Goal: Find specific page/section: Find specific page/section

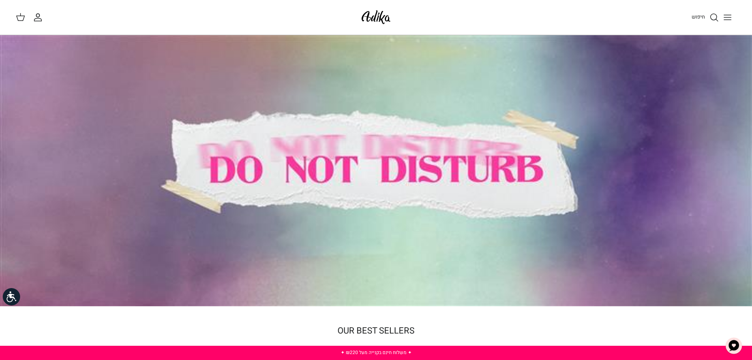
drag, startPoint x: 339, startPoint y: 20, endPoint x: 471, endPoint y: 27, distance: 132.5
drag, startPoint x: 476, startPoint y: 28, endPoint x: 398, endPoint y: 20, distance: 78.6
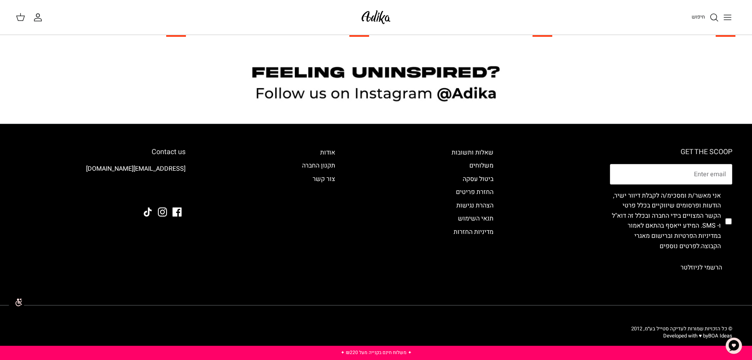
scroll to position [880, 0]
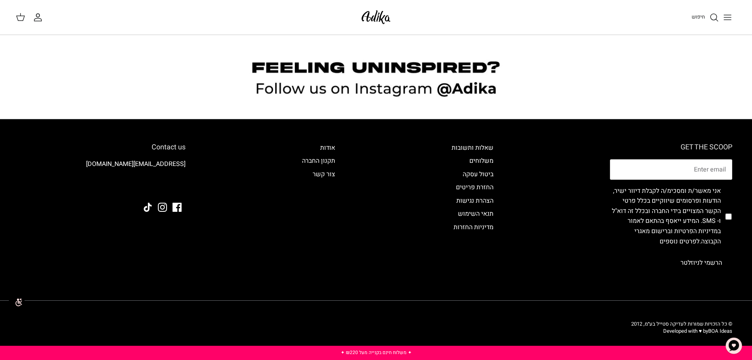
drag, startPoint x: 528, startPoint y: 144, endPoint x: 540, endPoint y: 214, distance: 70.5
drag, startPoint x: 527, startPoint y: 213, endPoint x: 481, endPoint y: 290, distance: 90.2
drag, startPoint x: 410, startPoint y: 179, endPoint x: 408, endPoint y: 261, distance: 82.6
drag, startPoint x: 336, startPoint y: 182, endPoint x: 353, endPoint y: 211, distance: 33.5
drag, startPoint x: 516, startPoint y: 140, endPoint x: 514, endPoint y: 264, distance: 124.4
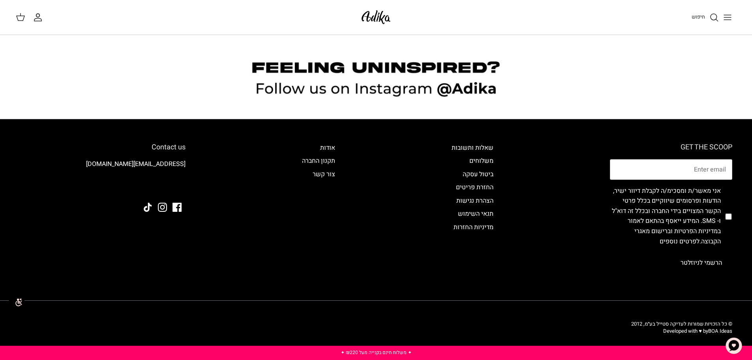
drag, startPoint x: 525, startPoint y: 120, endPoint x: 533, endPoint y: 162, distance: 42.9
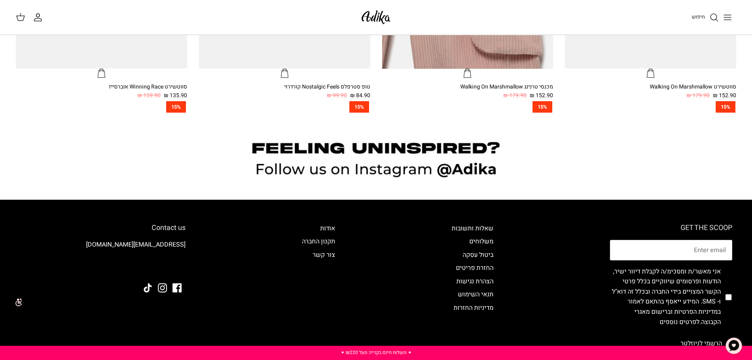
drag, startPoint x: 532, startPoint y: 235, endPoint x: 515, endPoint y: 57, distance: 179.0
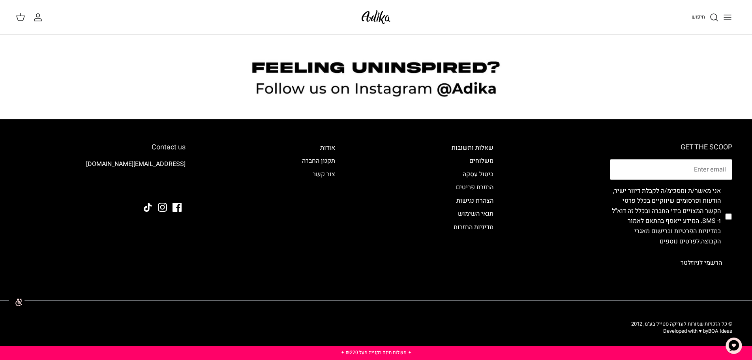
drag, startPoint x: 561, startPoint y: 209, endPoint x: 573, endPoint y: 217, distance: 14.5
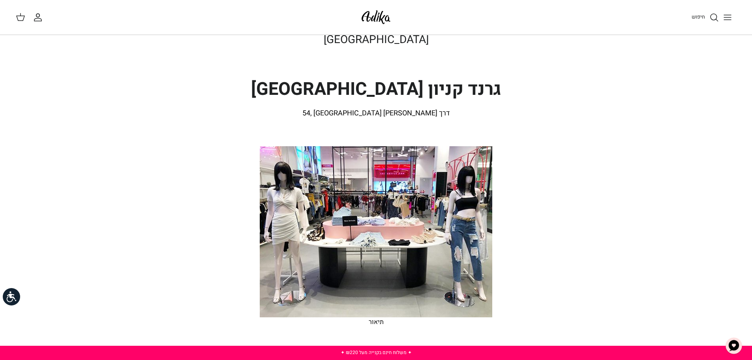
drag, startPoint x: 527, startPoint y: 115, endPoint x: 529, endPoint y: 140, distance: 24.6
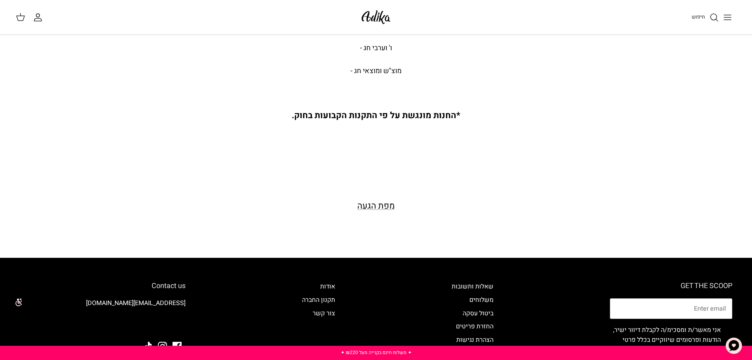
scroll to position [461, 0]
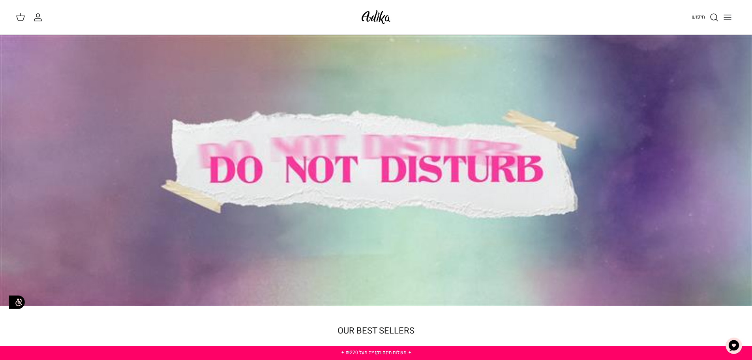
click at [726, 16] on icon "Toggle menu" at bounding box center [727, 17] width 9 height 9
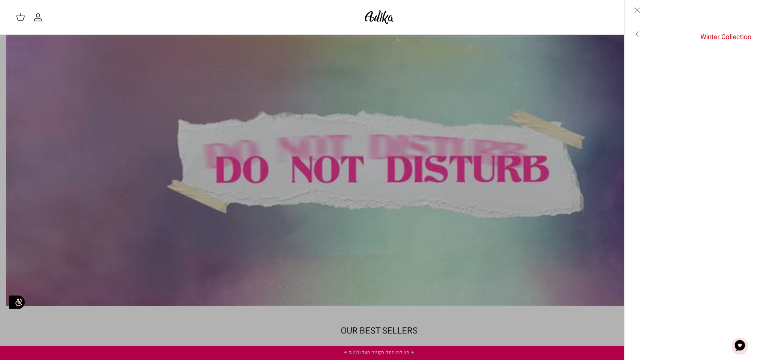
click at [637, 34] on icon "Toggle menu" at bounding box center [637, 33] width 9 height 9
click at [641, 14] on icon "Close" at bounding box center [637, 10] width 9 height 9
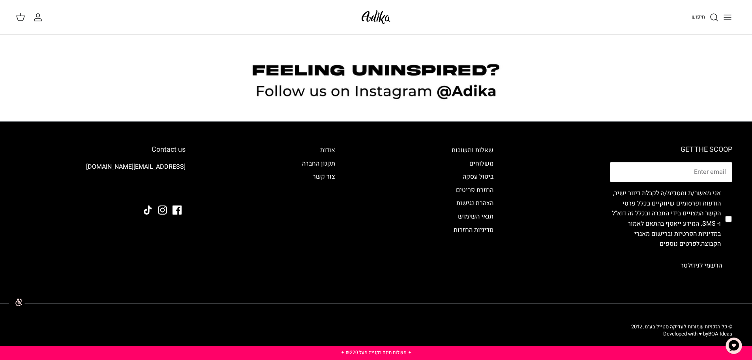
scroll to position [879, 0]
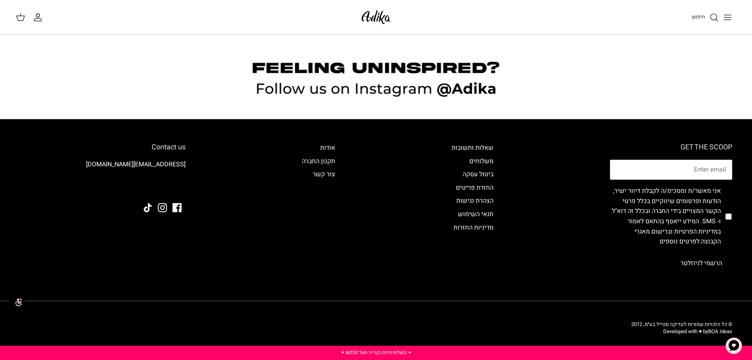
drag, startPoint x: 615, startPoint y: 266, endPoint x: 595, endPoint y: 305, distance: 43.8
drag, startPoint x: 306, startPoint y: 157, endPoint x: 315, endPoint y: 70, distance: 88.2
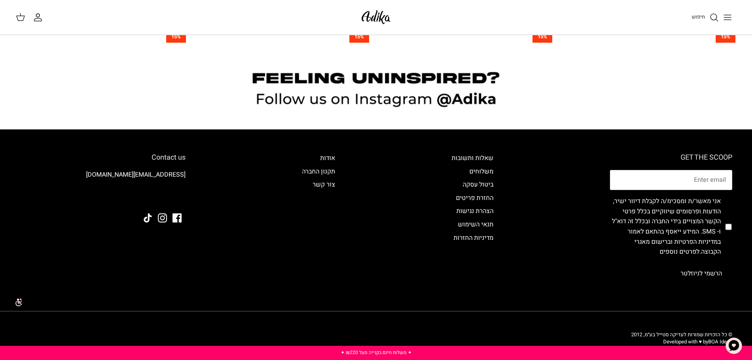
drag, startPoint x: 385, startPoint y: 181, endPoint x: 383, endPoint y: 164, distance: 17.1
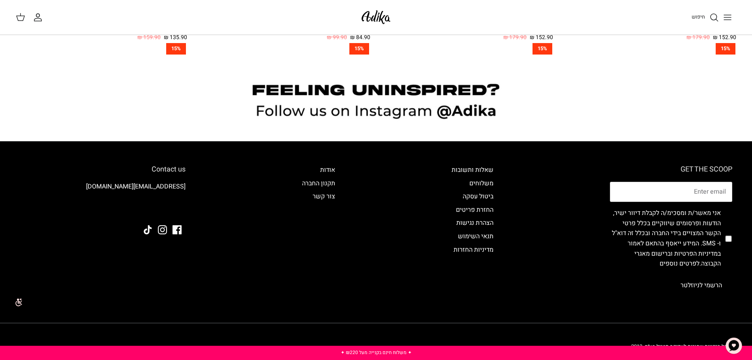
drag, startPoint x: 369, startPoint y: 220, endPoint x: 373, endPoint y: 207, distance: 13.6
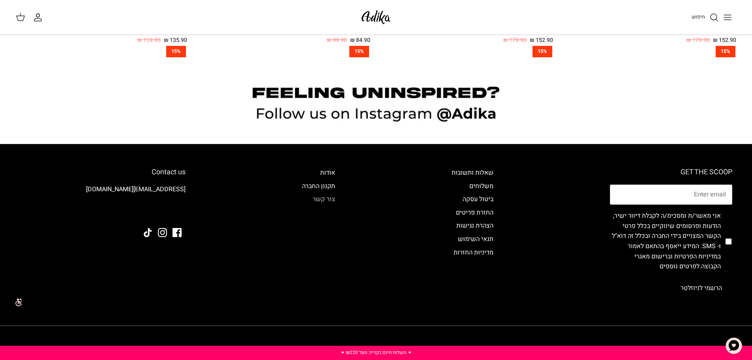
click at [320, 198] on link "צור קשר" at bounding box center [324, 198] width 23 height 9
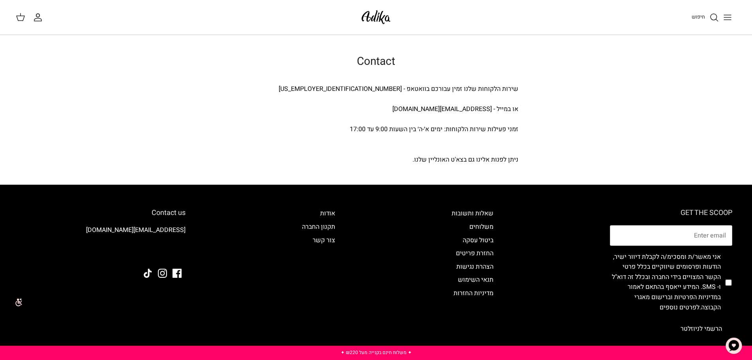
drag, startPoint x: 595, startPoint y: 161, endPoint x: 639, endPoint y: 51, distance: 118.5
click at [742, 348] on img "צ'אט" at bounding box center [734, 346] width 24 height 24
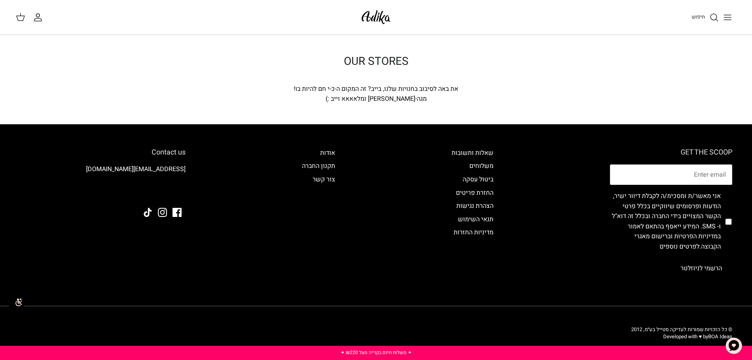
drag, startPoint x: 527, startPoint y: 288, endPoint x: 521, endPoint y: 205, distance: 82.8
drag, startPoint x: 395, startPoint y: 43, endPoint x: 347, endPoint y: 93, distance: 69.3
click at [351, 92] on div "OUR STORES את באה לסיבוב בחנויות שלנו, בייב? זה המקום ה-כ-י חם להיות בו! מגה-סט…" at bounding box center [376, 79] width 752 height 89
click at [345, 94] on div "מגה-[PERSON_NAME] ומלאאאא וייב :)" at bounding box center [376, 99] width 284 height 10
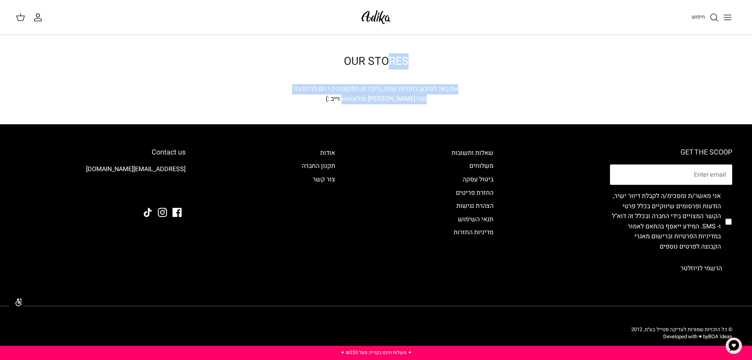
drag, startPoint x: 319, startPoint y: 101, endPoint x: 411, endPoint y: 52, distance: 104.1
click at [410, 52] on div "OUR STORES את באה לסיבוב בחנויות שלנו, בייב? זה המקום ה-כ-י חם להיות בו! מגה-סט…" at bounding box center [376, 79] width 752 height 89
click at [412, 52] on div "OUR STORES את באה לסיבוב בחנויות שלנו, בייב? זה המקום ה-כ-י חם להיות בו! מגה-סט…" at bounding box center [376, 79] width 752 height 89
drag, startPoint x: 470, startPoint y: 85, endPoint x: 285, endPoint y: 105, distance: 186.4
click at [285, 105] on div "OUR STORES את באה לסיבוב בחנויות שלנו, בייב? זה המקום ה-כ-י חם להיות בו! מגה-סט…" at bounding box center [376, 79] width 752 height 89
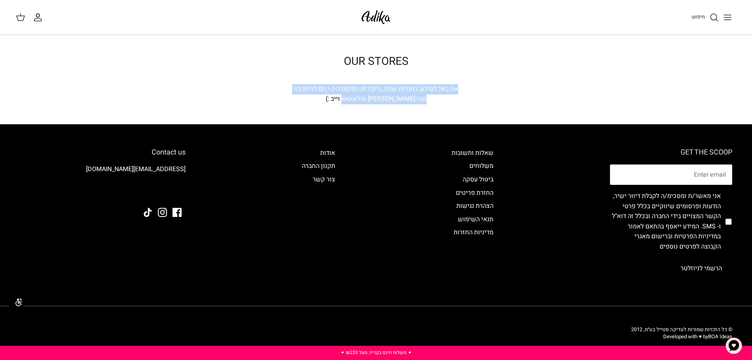
click at [285, 105] on div "OUR STORES את באה לסיבוב בחנויות שלנו, בייב? זה המקום ה-כ-י חם להיות בו! מגה-סט…" at bounding box center [376, 79] width 752 height 89
drag, startPoint x: 447, startPoint y: 104, endPoint x: 611, endPoint y: 93, distance: 163.9
click at [611, 93] on div "OUR STORES את באה לסיבוב בחנויות שלנו, בייב? זה המקום ה-כ-י חם להיות בו! מגה-סט…" at bounding box center [376, 79] width 752 height 49
drag, startPoint x: 357, startPoint y: 102, endPoint x: 327, endPoint y: 102, distance: 30.0
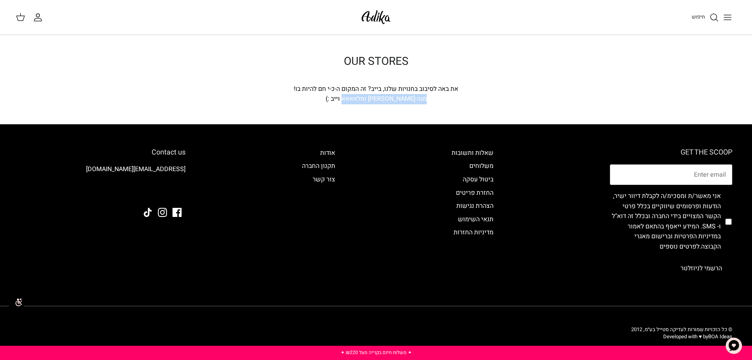
click at [327, 102] on div "מגה-[PERSON_NAME] ומלאאאא וייב :)" at bounding box center [376, 99] width 284 height 10
drag, startPoint x: 305, startPoint y: 102, endPoint x: 530, endPoint y: 94, distance: 224.5
click at [530, 94] on div "OUR STORES את באה לסיבוב בחנויות שלנו, בייב? זה המקום ה-כ-י חם להיות בו! מגה-סט…" at bounding box center [376, 79] width 316 height 49
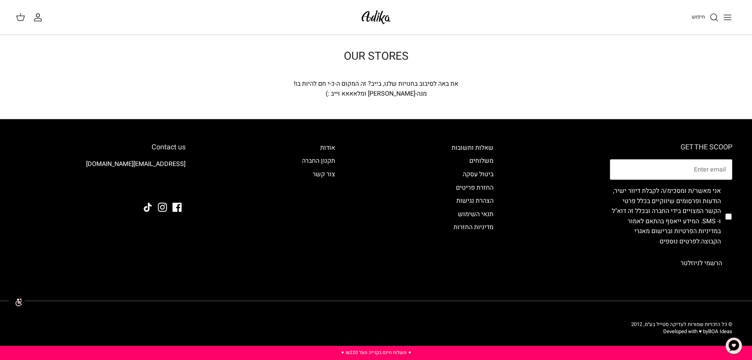
drag, startPoint x: 522, startPoint y: 106, endPoint x: 538, endPoint y: 173, distance: 68.4
drag, startPoint x: 540, startPoint y: 177, endPoint x: 543, endPoint y: 122, distance: 55.4
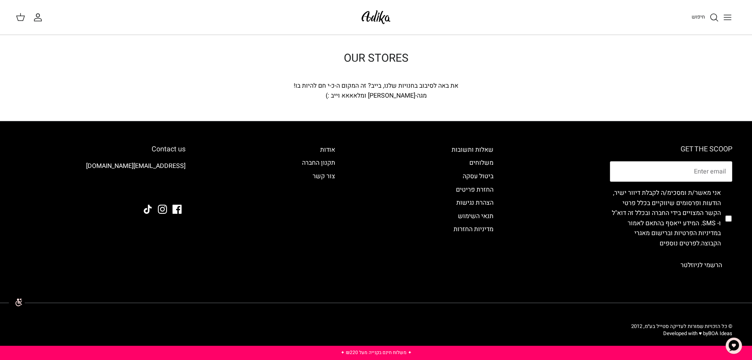
click at [733, 347] on img "צ'אט" at bounding box center [734, 346] width 24 height 24
